Goal: Task Accomplishment & Management: Manage account settings

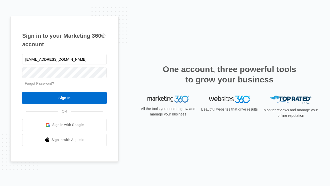
type input "dankie614@gmail.com"
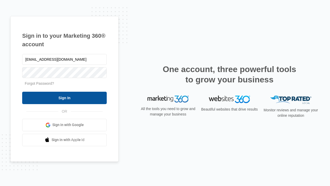
click at [64, 97] on input "Sign In" at bounding box center [64, 98] width 85 height 12
